Goal: Transaction & Acquisition: Book appointment/travel/reservation

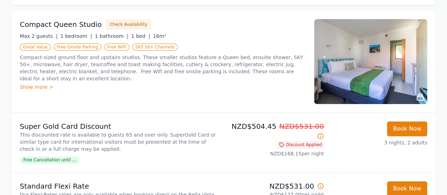
scroll to position [71, 0]
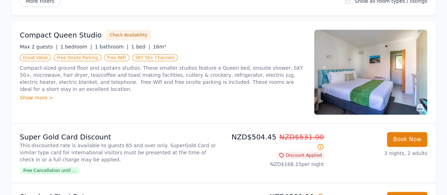
click at [33, 94] on div "Show more >" at bounding box center [163, 97] width 286 height 7
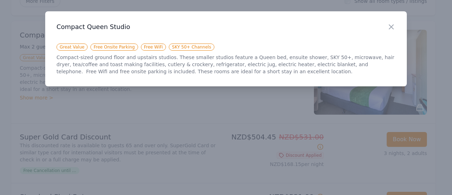
drag, startPoint x: 391, startPoint y: 22, endPoint x: 383, endPoint y: 28, distance: 9.9
click at [390, 23] on div "Close" at bounding box center [397, 22] width 20 height 22
click at [394, 26] on icon "button" at bounding box center [391, 27] width 8 height 8
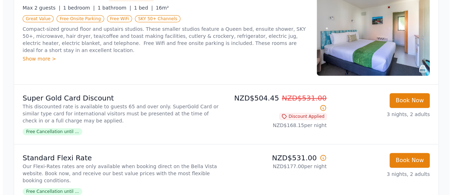
scroll to position [177, 0]
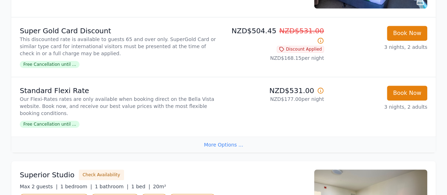
click at [57, 121] on span "Free Cancellation until ..." at bounding box center [50, 124] width 60 height 7
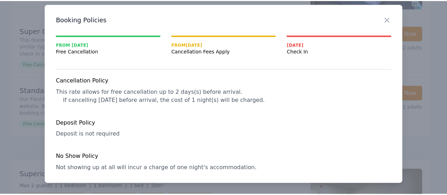
scroll to position [0, 0]
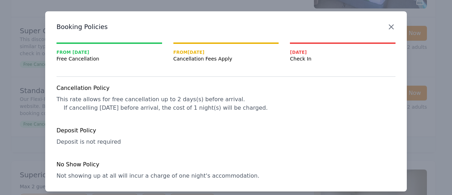
click at [390, 28] on icon "button" at bounding box center [391, 27] width 8 height 8
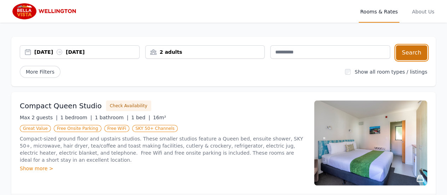
click at [416, 51] on button "Search" at bounding box center [411, 52] width 31 height 15
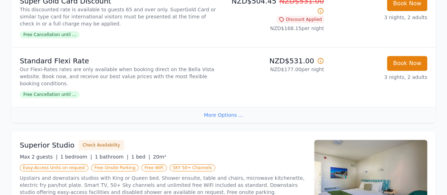
scroll to position [212, 0]
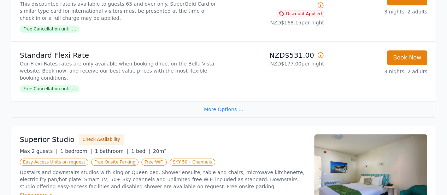
click at [223, 101] on div "More Options ..." at bounding box center [223, 109] width 425 height 16
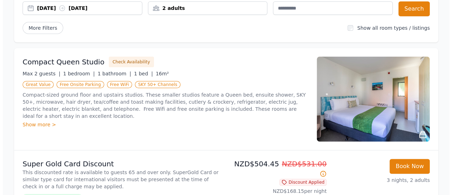
scroll to position [71, 0]
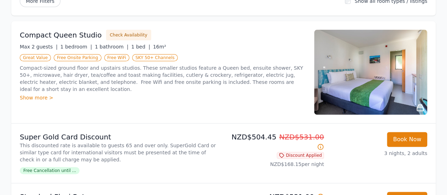
click at [382, 75] on img at bounding box center [370, 72] width 113 height 85
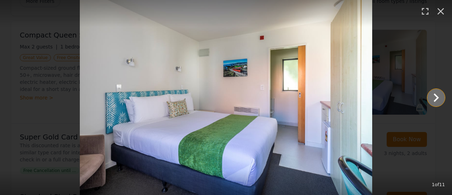
click at [433, 98] on icon "Show slide 2 of 11" at bounding box center [436, 97] width 17 height 17
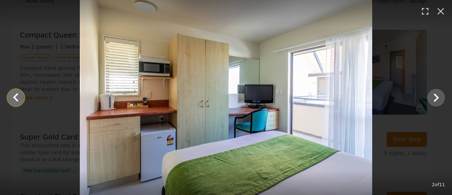
click at [15, 96] on icon "Show slide 1 of 11" at bounding box center [15, 97] width 5 height 8
